Goal: Transaction & Acquisition: Purchase product/service

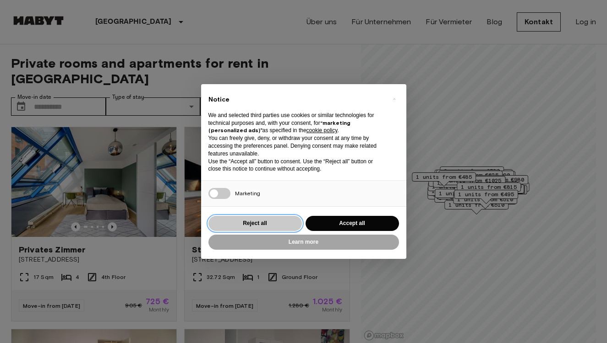
click at [285, 229] on button "Reject all" at bounding box center [254, 223] width 93 height 15
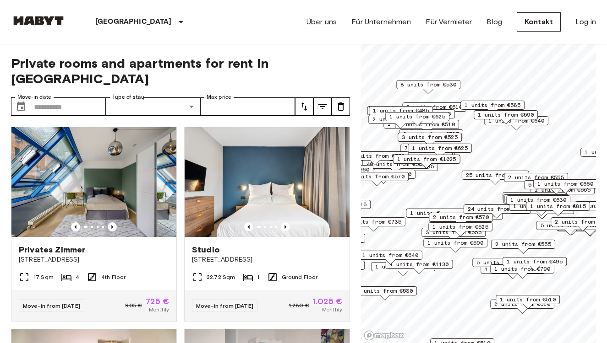
click at [314, 22] on link "Über uns" at bounding box center [321, 21] width 30 height 11
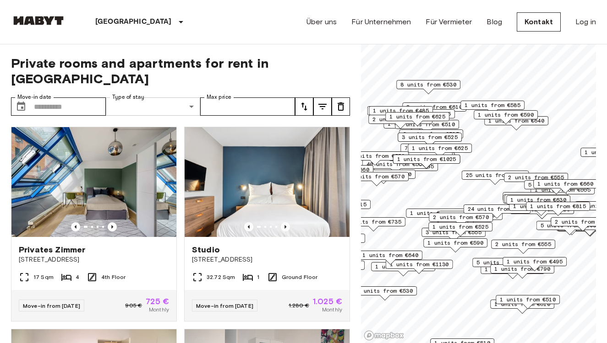
click at [82, 98] on input "Move-in date" at bounding box center [70, 107] width 72 height 18
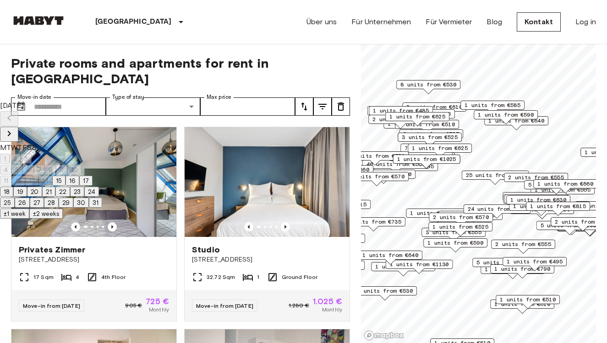
click at [99, 197] on button "24" at bounding box center [91, 192] width 15 height 10
type input "**********"
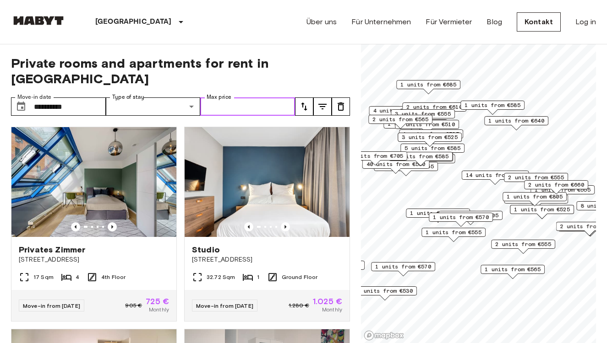
click at [243, 98] on input "Max price" at bounding box center [247, 107] width 95 height 18
type input "***"
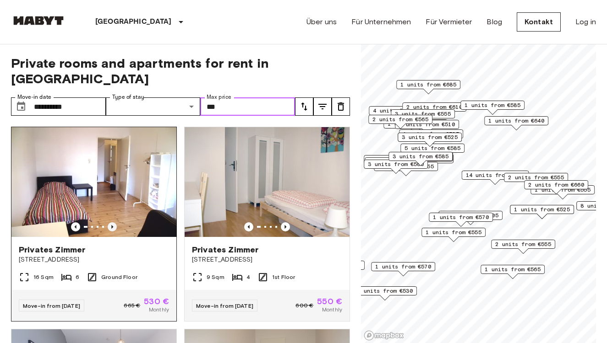
click at [113, 225] on icon "Previous image" at bounding box center [112, 227] width 2 height 4
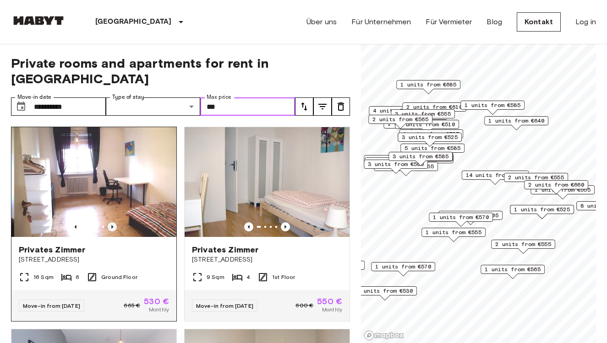
click at [113, 225] on icon "Previous image" at bounding box center [112, 227] width 2 height 4
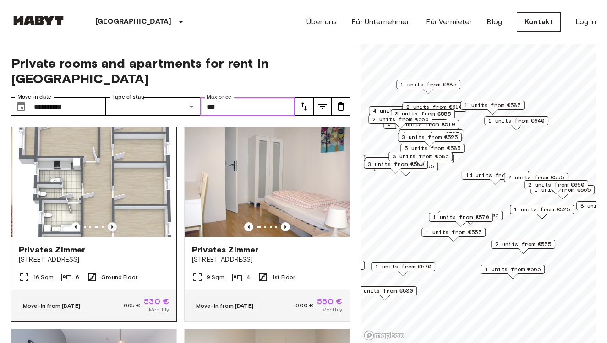
click at [113, 225] on icon "Previous image" at bounding box center [112, 227] width 2 height 4
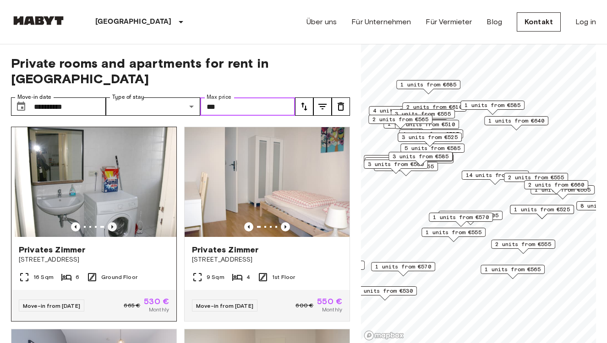
click at [113, 225] on icon "Previous image" at bounding box center [112, 227] width 2 height 4
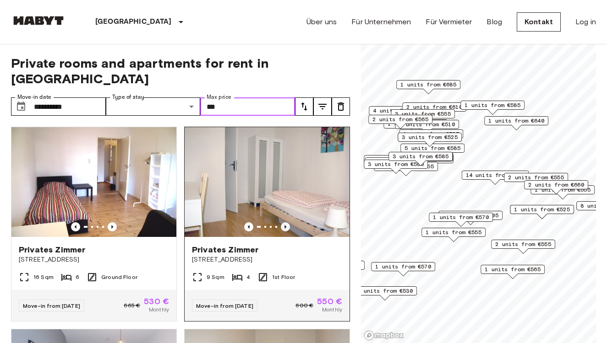
click at [289, 223] on icon "Previous image" at bounding box center [285, 227] width 9 height 9
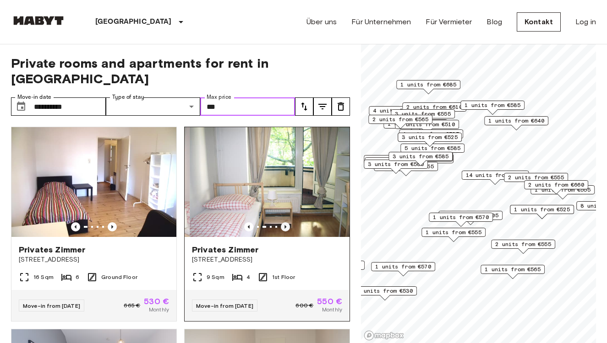
click at [289, 223] on icon "Previous image" at bounding box center [285, 227] width 9 height 9
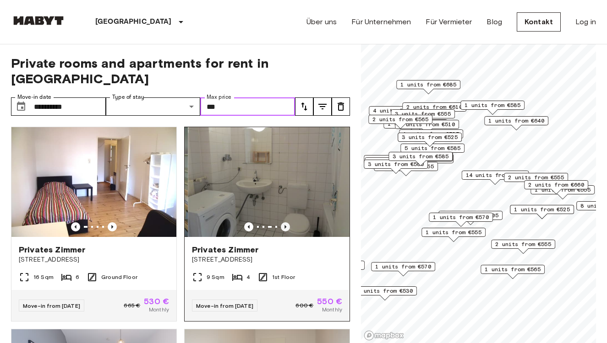
click at [289, 223] on icon "Previous image" at bounding box center [285, 227] width 9 height 9
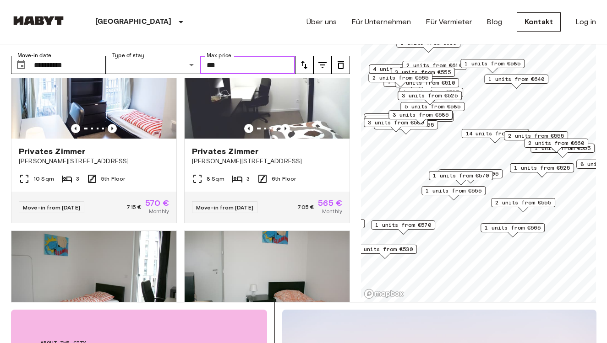
scroll to position [46, 0]
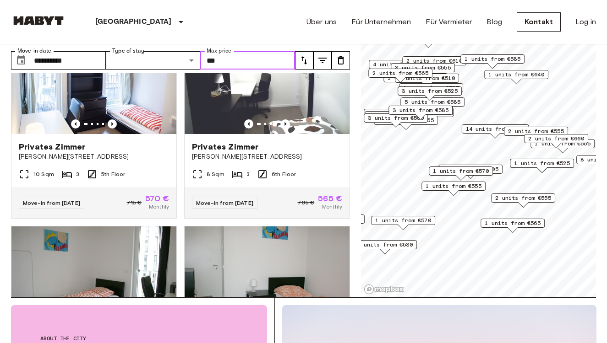
click at [535, 198] on span "2 units from €555" at bounding box center [523, 198] width 56 height 8
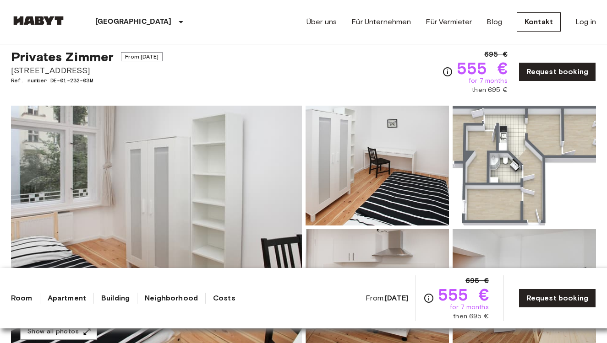
scroll to position [25, 0]
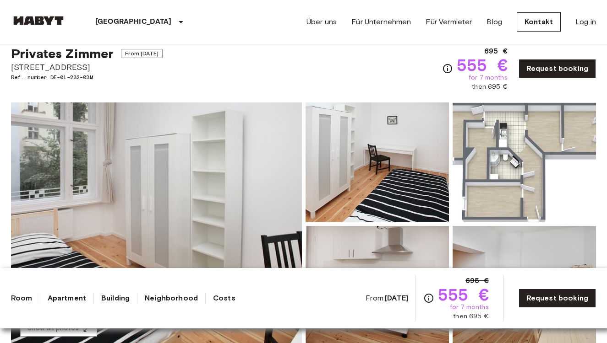
click at [589, 25] on link "Log in" at bounding box center [585, 21] width 21 height 11
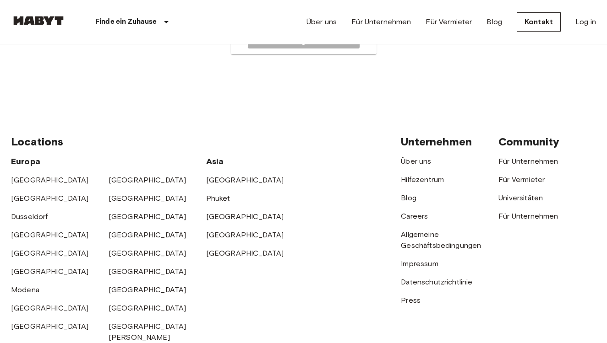
scroll to position [167, 0]
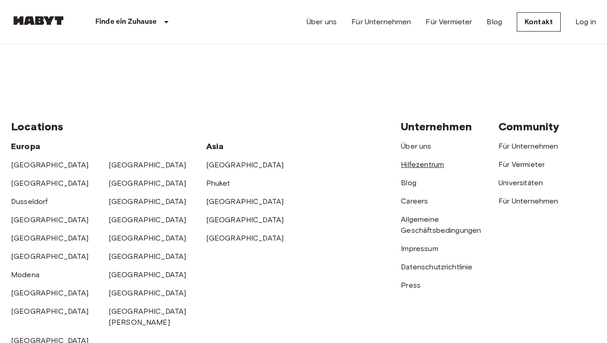
click at [430, 164] on link "Hilfezentrum" at bounding box center [422, 164] width 43 height 9
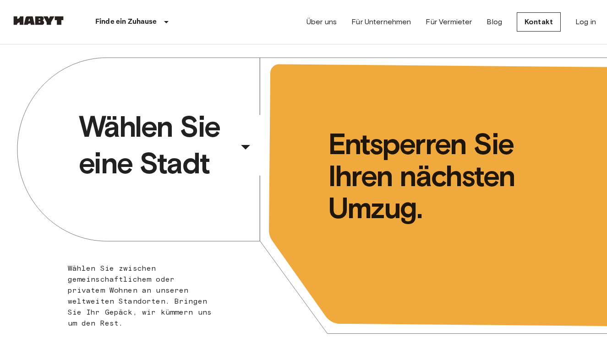
click at [244, 145] on icon "button" at bounding box center [245, 147] width 22 height 22
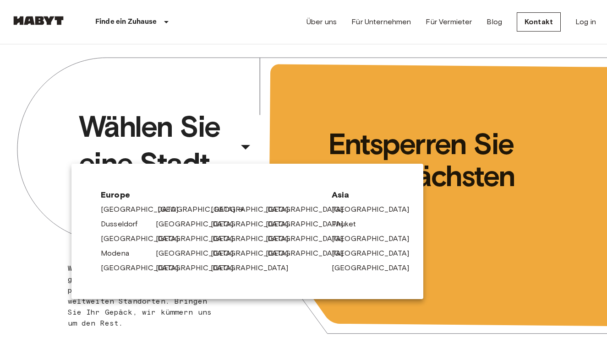
click at [168, 213] on link "[GEOGRAPHIC_DATA]" at bounding box center [201, 209] width 87 height 11
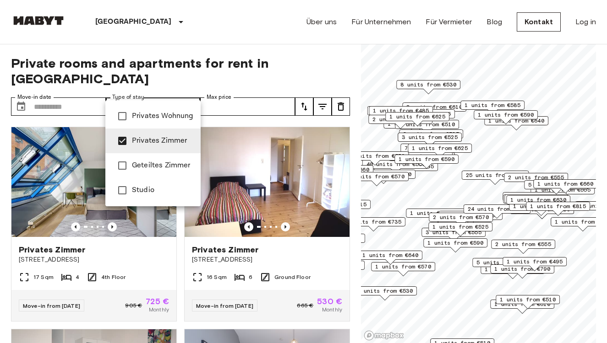
type input "**********"
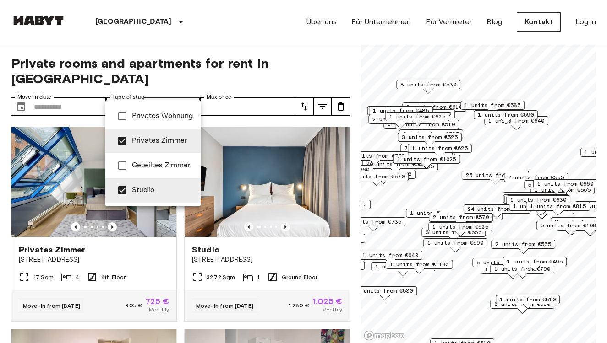
click at [81, 93] on div at bounding box center [303, 171] width 607 height 343
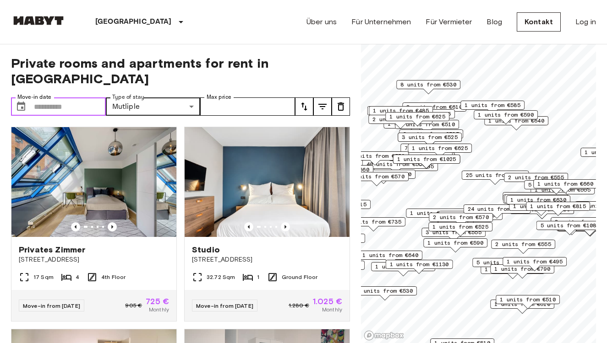
click at [64, 98] on input "Move-in date" at bounding box center [70, 107] width 72 height 18
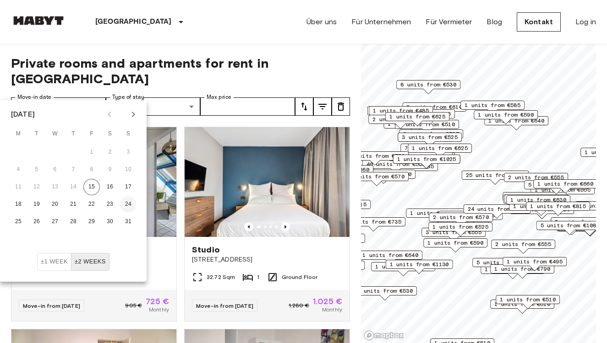
click at [125, 201] on button "24" at bounding box center [128, 204] width 16 height 16
type input "**********"
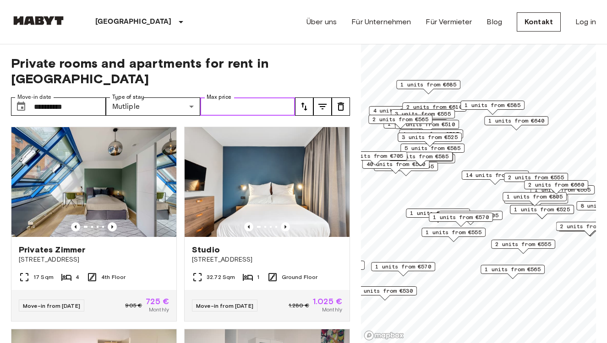
click at [246, 98] on input "Max price" at bounding box center [247, 107] width 95 height 18
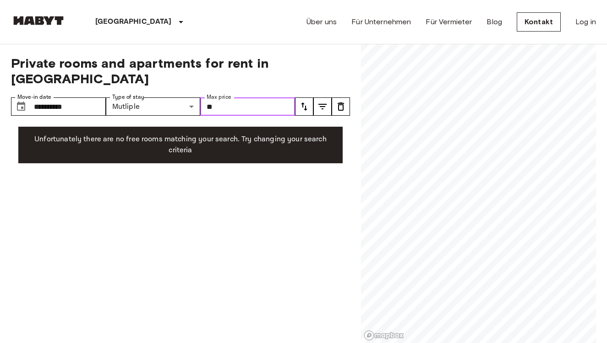
type input "***"
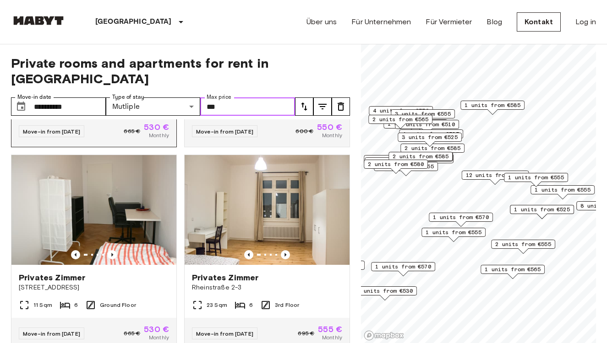
scroll to position [204, 0]
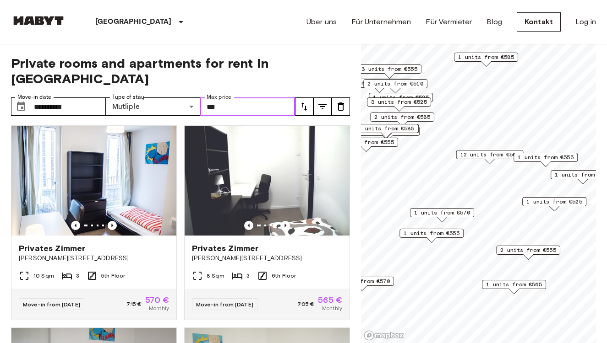
click at [449, 238] on div "1 units from €555" at bounding box center [431, 236] width 64 height 14
click at [441, 234] on span "1 units from €555" at bounding box center [431, 233] width 56 height 8
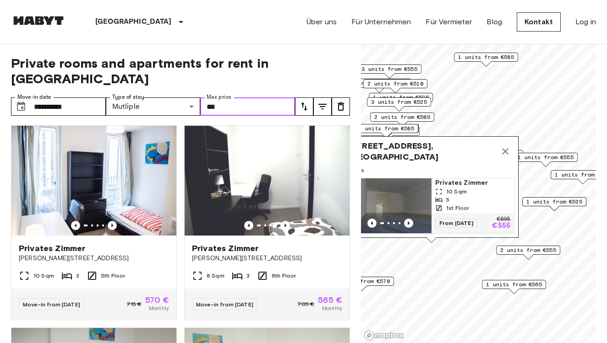
click at [556, 205] on span "1 units from €525" at bounding box center [554, 202] width 56 height 8
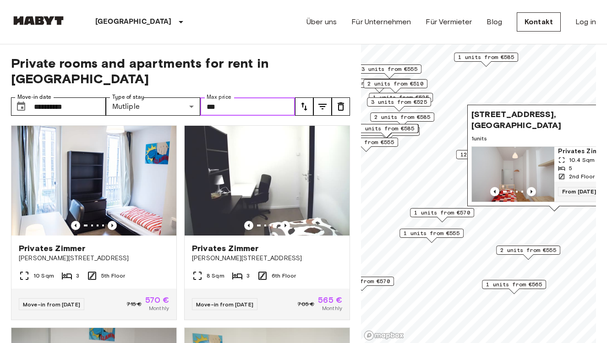
click at [527, 250] on span "2 units from €555" at bounding box center [528, 250] width 56 height 8
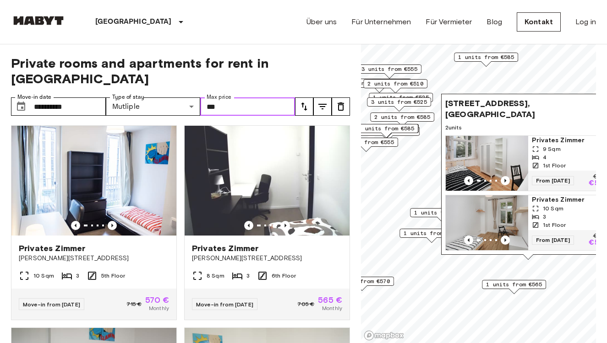
click at [506, 286] on span "1 units from €565" at bounding box center [514, 285] width 56 height 8
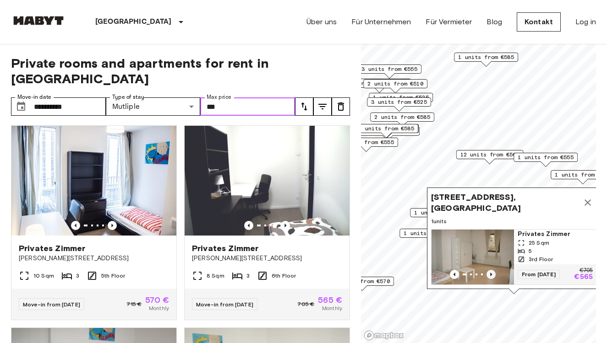
click at [494, 276] on icon "Previous image" at bounding box center [490, 274] width 9 height 9
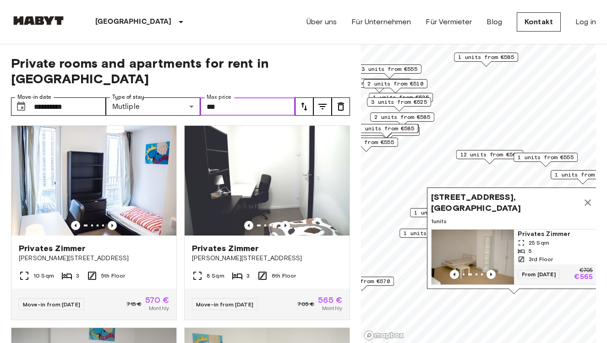
click at [590, 201] on icon "Map marker" at bounding box center [587, 202] width 11 height 11
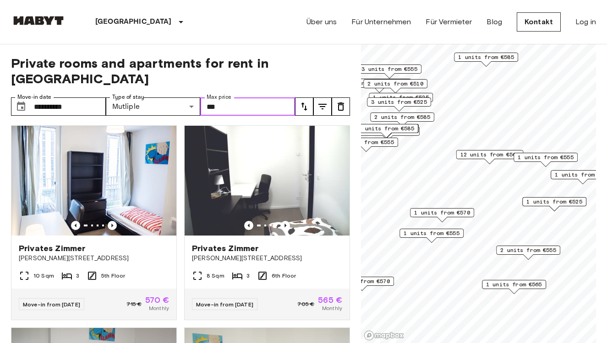
click at [529, 253] on span "2 units from €555" at bounding box center [528, 250] width 56 height 8
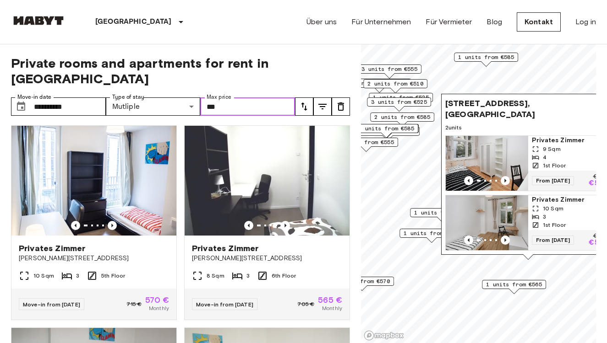
click at [561, 210] on span "10 Sqm" at bounding box center [553, 209] width 21 height 8
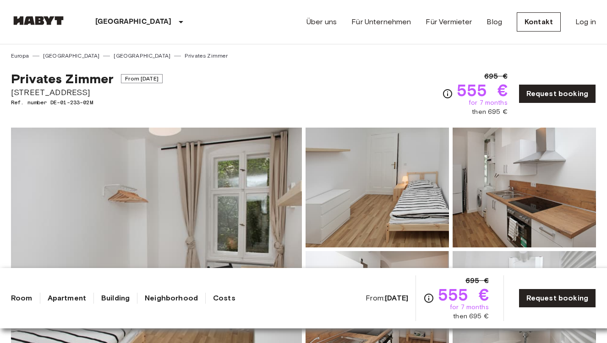
click at [446, 95] on icon "Check cost overview for full price breakdown. Please note that discounts apply …" at bounding box center [447, 93] width 9 height 9
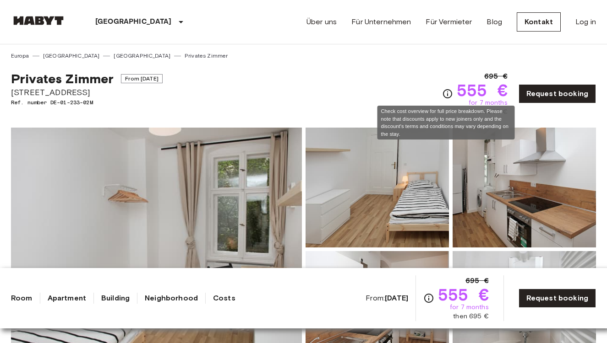
click at [446, 95] on icon "Check cost overview for full price breakdown. Please note that discounts apply …" at bounding box center [447, 93] width 9 height 9
